Goal: Navigation & Orientation: Go to known website

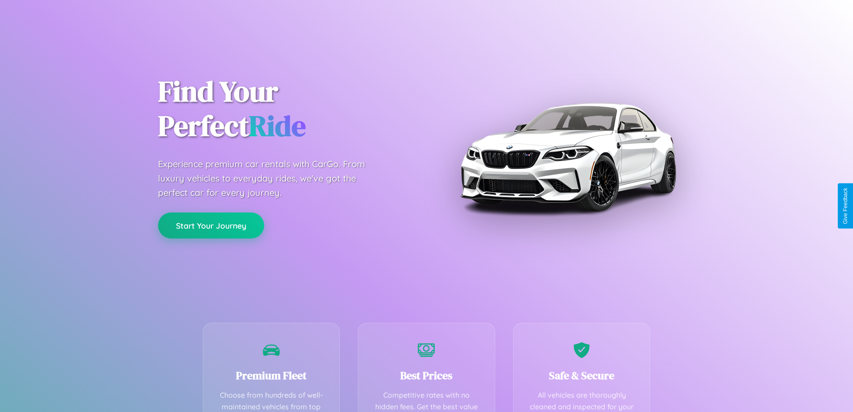
click at [211, 225] on button "Start Your Journey" at bounding box center [211, 225] width 106 height 26
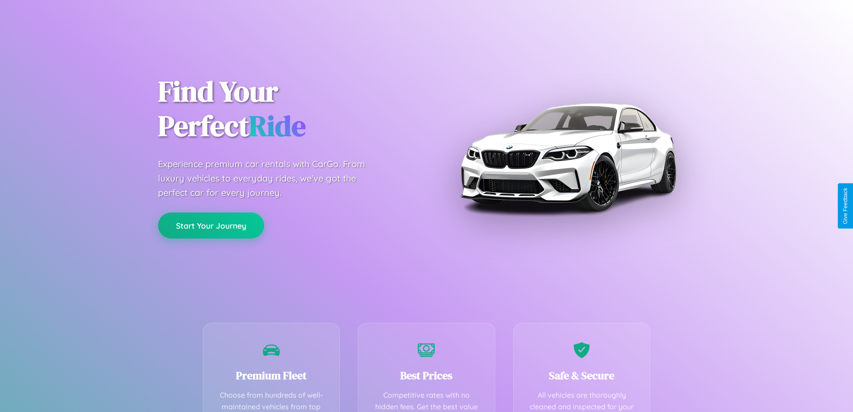
click at [211, 225] on button "Start Your Journey" at bounding box center [211, 225] width 106 height 26
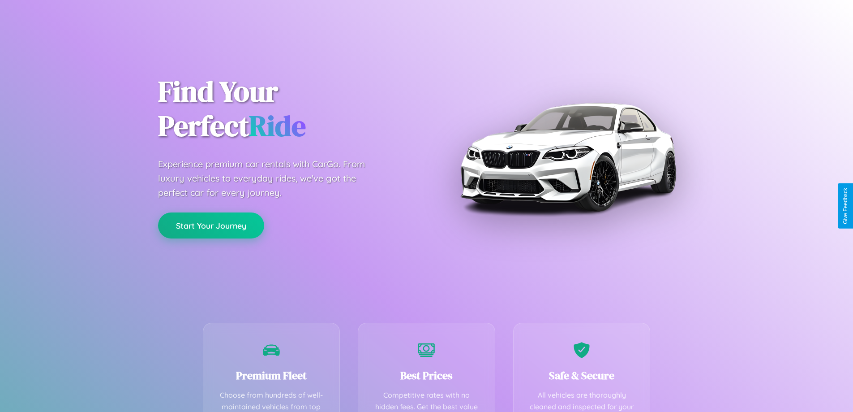
click at [211, 225] on button "Start Your Journey" at bounding box center [211, 225] width 106 height 26
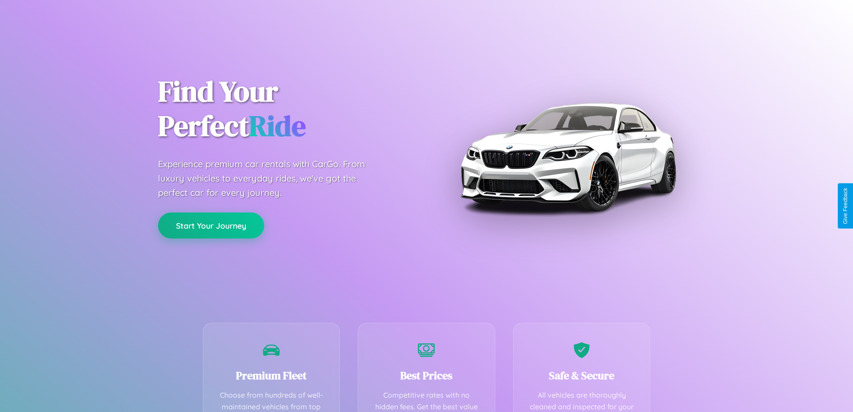
click at [211, 225] on button "Start Your Journey" at bounding box center [211, 225] width 106 height 26
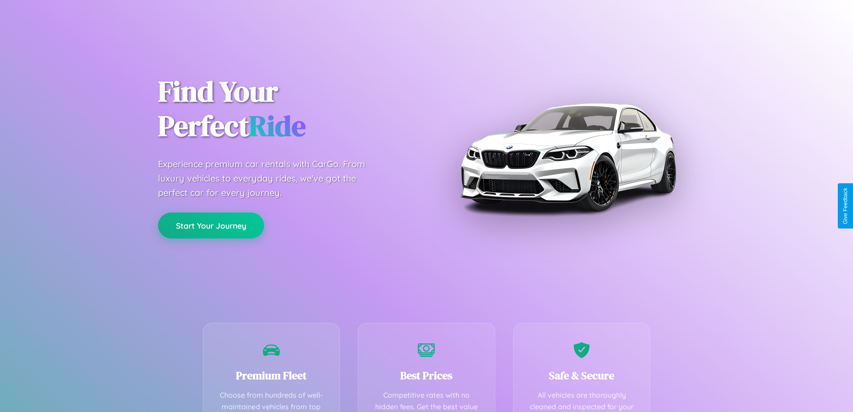
click at [211, 225] on button "Start Your Journey" at bounding box center [211, 225] width 106 height 26
